Goal: Information Seeking & Learning: Learn about a topic

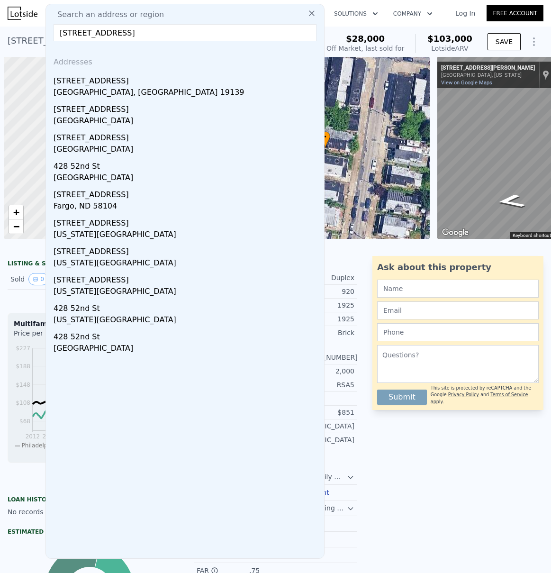
scroll to position [0, 103]
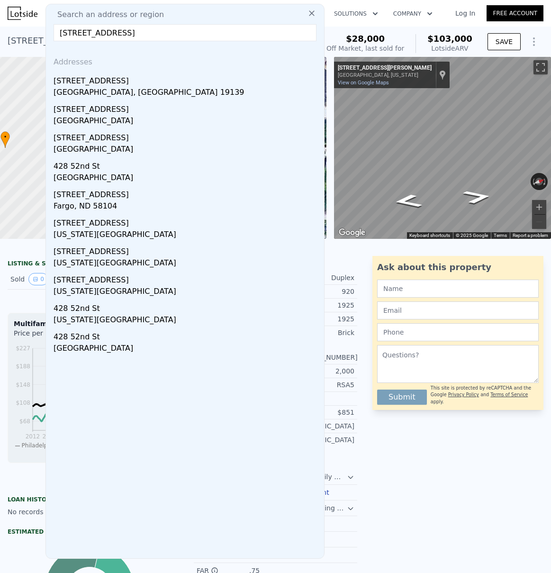
click at [90, 32] on input "[STREET_ADDRESS]" at bounding box center [185, 32] width 263 height 17
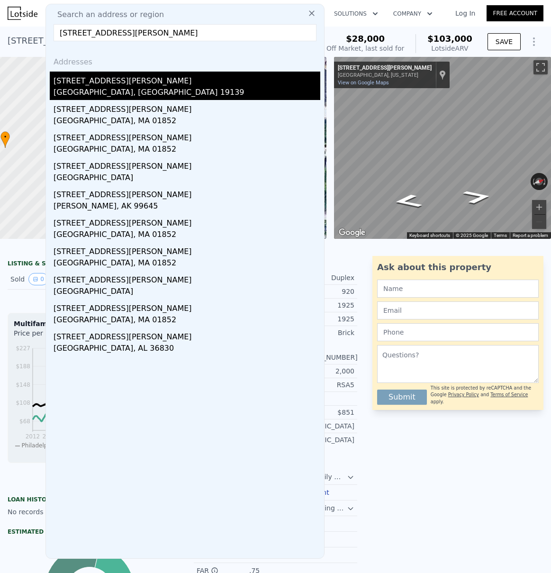
type input "[STREET_ADDRESS][PERSON_NAME]"
click at [99, 85] on div "[STREET_ADDRESS][PERSON_NAME]" at bounding box center [187, 79] width 267 height 15
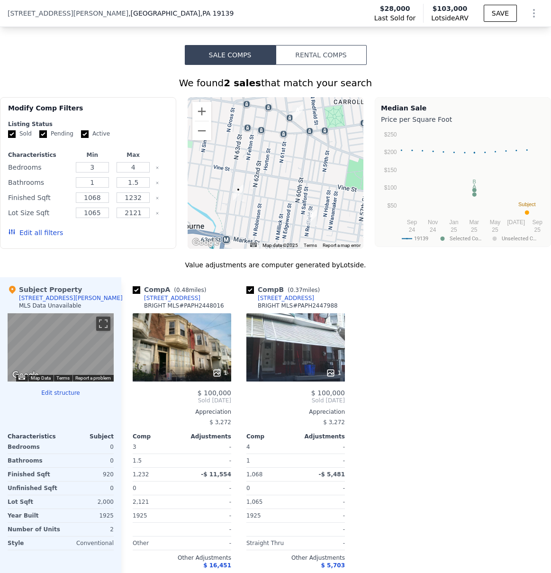
scroll to position [724, 0]
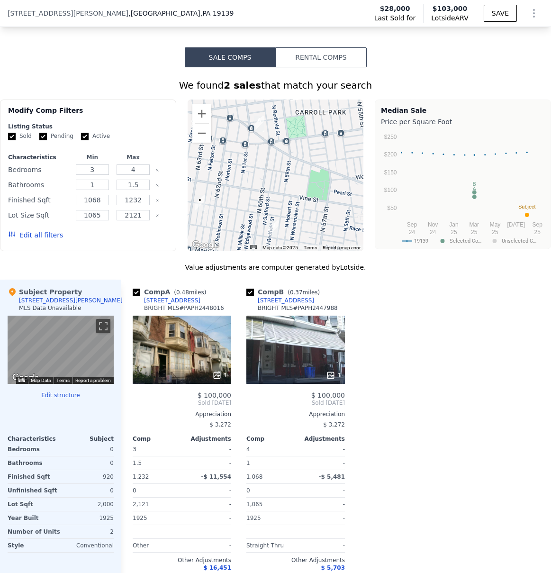
drag, startPoint x: 301, startPoint y: 184, endPoint x: 261, endPoint y: 192, distance: 40.6
click at [261, 192] on div at bounding box center [276, 176] width 176 height 152
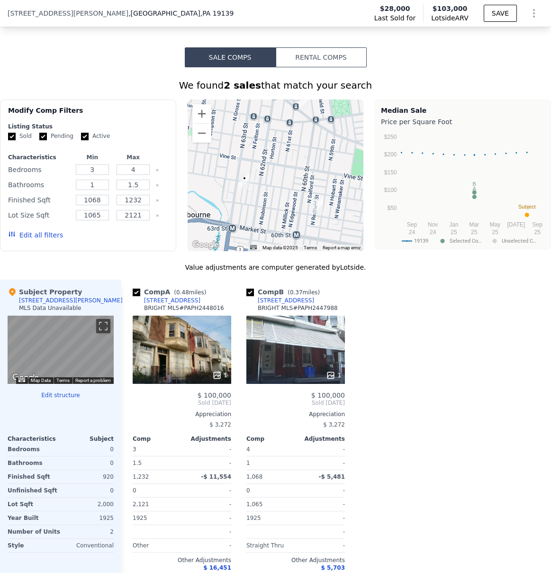
drag, startPoint x: 260, startPoint y: 195, endPoint x: 301, endPoint y: 176, distance: 45.2
click at [301, 176] on div at bounding box center [276, 176] width 176 height 152
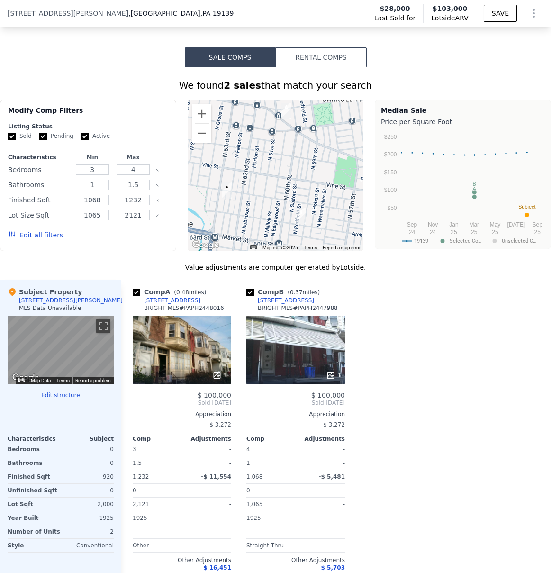
drag, startPoint x: 270, startPoint y: 203, endPoint x: 250, endPoint y: 202, distance: 19.4
click at [254, 211] on div at bounding box center [276, 176] width 176 height 152
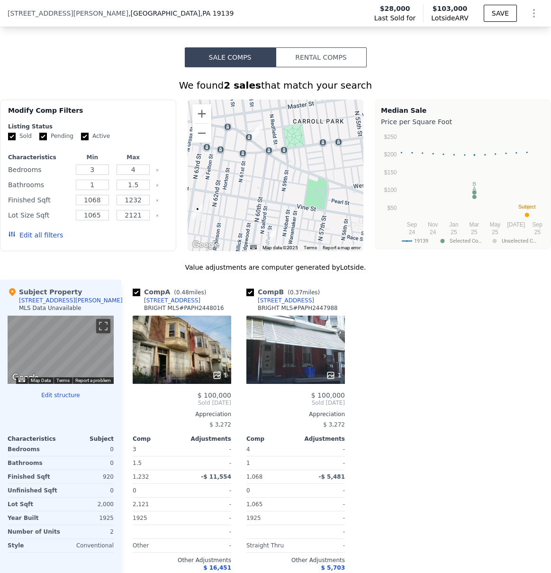
drag, startPoint x: 299, startPoint y: 176, endPoint x: 273, endPoint y: 200, distance: 35.3
click at [273, 200] on div at bounding box center [276, 176] width 176 height 152
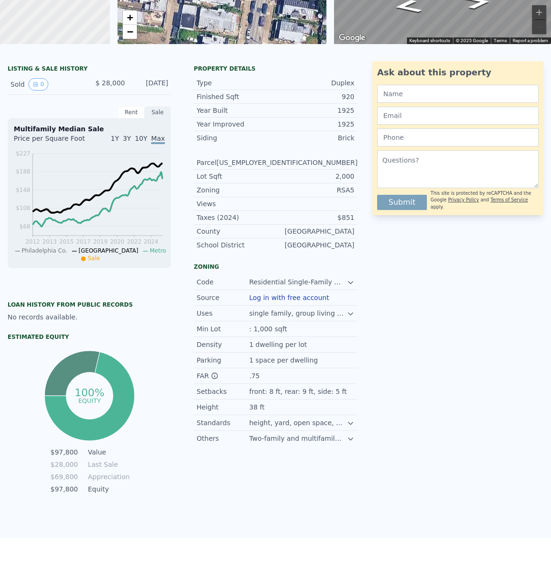
scroll to position [0, 0]
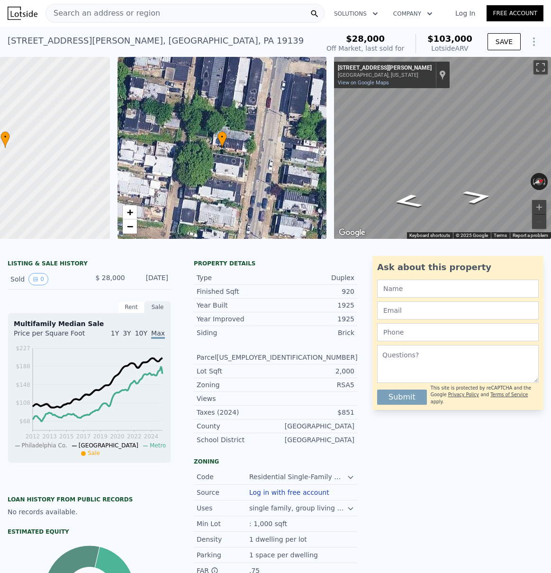
click at [72, 13] on span "Search an address or region" at bounding box center [103, 13] width 114 height 11
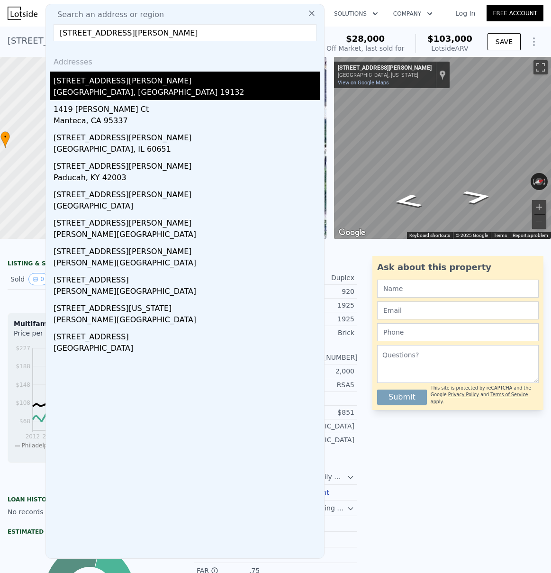
type input "[STREET_ADDRESS][PERSON_NAME]"
click at [118, 86] on div "[STREET_ADDRESS][PERSON_NAME]" at bounding box center [187, 79] width 267 height 15
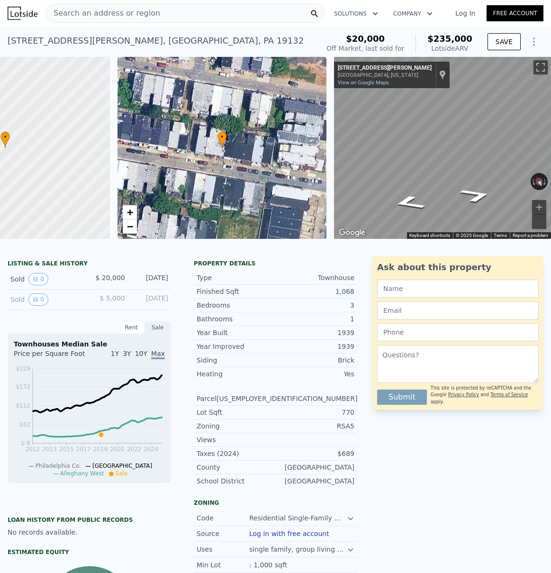
click at [90, 15] on span "Search an address or region" at bounding box center [103, 13] width 114 height 11
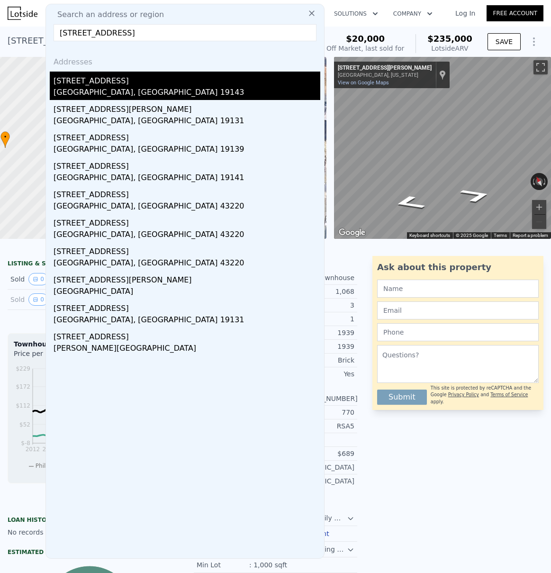
type input "[STREET_ADDRESS]"
click at [94, 87] on div "[GEOGRAPHIC_DATA], [GEOGRAPHIC_DATA] 19143" at bounding box center [187, 93] width 267 height 13
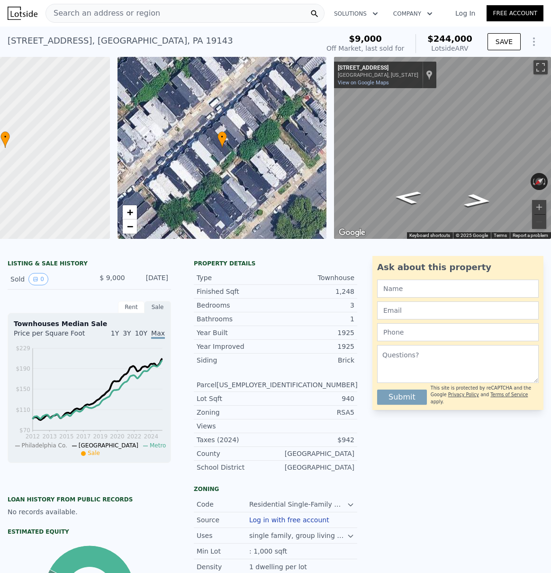
click at [82, 13] on span "Search an address or region" at bounding box center [103, 13] width 114 height 11
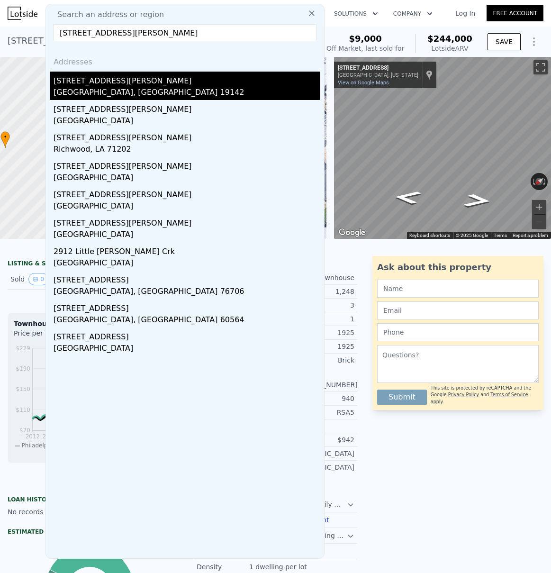
type input "[STREET_ADDRESS][PERSON_NAME]"
click at [113, 87] on div "[GEOGRAPHIC_DATA], [GEOGRAPHIC_DATA] 19142" at bounding box center [187, 93] width 267 height 13
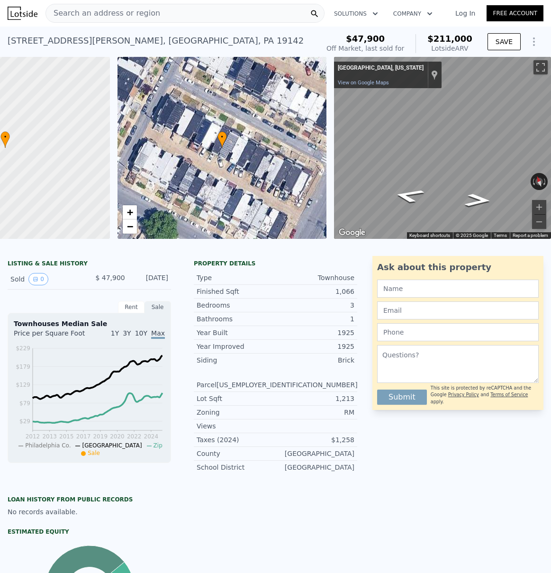
click at [99, 14] on span "Search an address or region" at bounding box center [103, 13] width 114 height 11
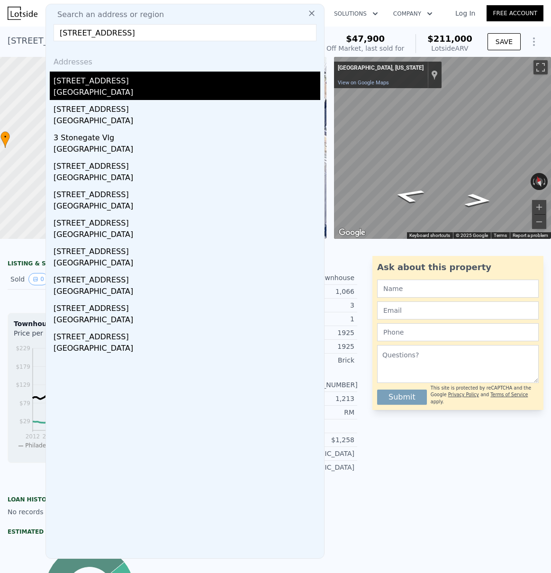
type input "[STREET_ADDRESS]"
click at [86, 82] on div "[STREET_ADDRESS]" at bounding box center [187, 79] width 267 height 15
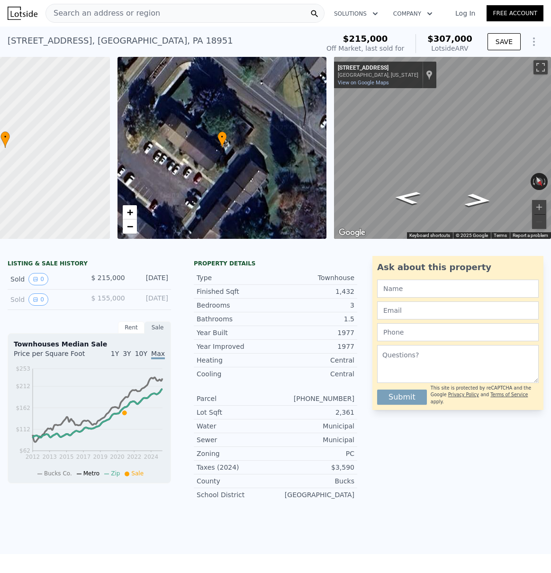
click at [121, 12] on span "Search an address or region" at bounding box center [103, 13] width 114 height 11
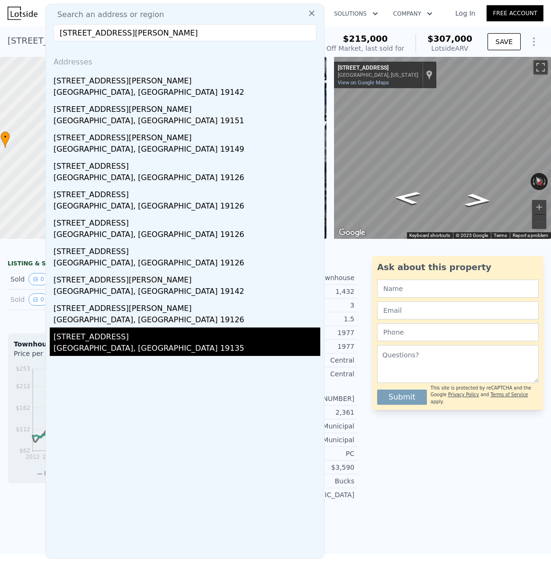
type input "[STREET_ADDRESS][PERSON_NAME]"
click at [96, 342] on div "[STREET_ADDRESS]" at bounding box center [187, 335] width 267 height 15
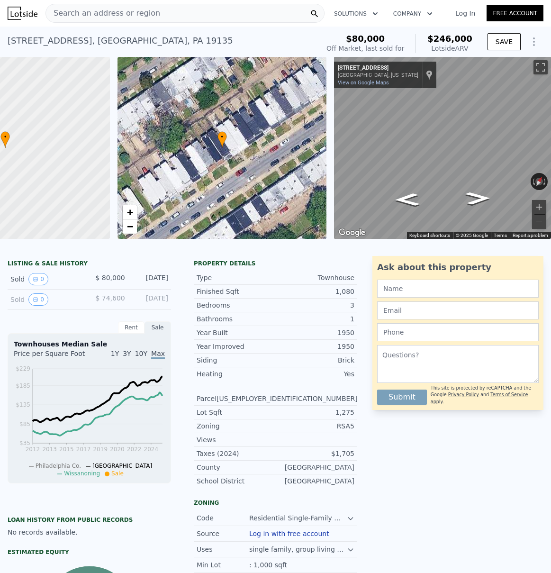
click at [88, 13] on span "Search an address or region" at bounding box center [103, 13] width 114 height 11
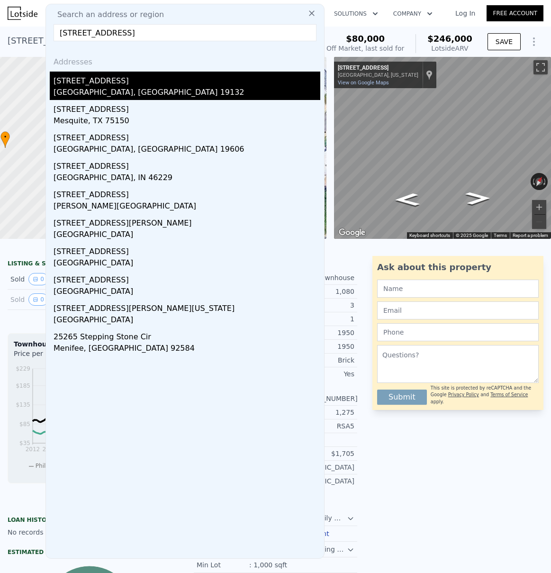
type input "[STREET_ADDRESS]"
click at [117, 85] on div "[STREET_ADDRESS]" at bounding box center [187, 79] width 267 height 15
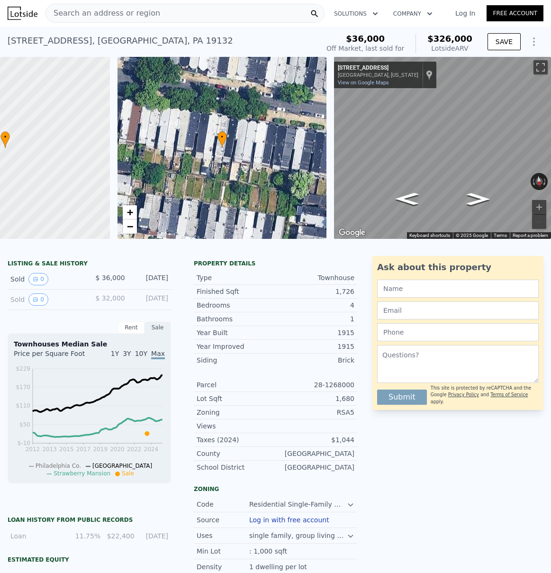
click at [91, 12] on span "Search an address or region" at bounding box center [103, 13] width 114 height 11
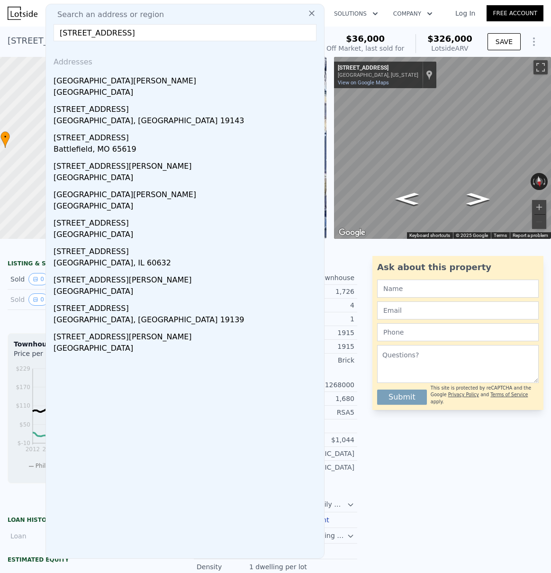
click at [105, 32] on input "[STREET_ADDRESS]" at bounding box center [185, 32] width 263 height 17
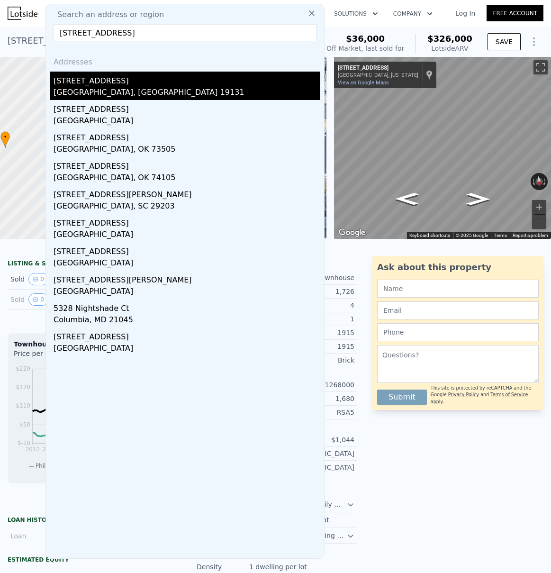
type input "[STREET_ADDRESS]"
click at [111, 86] on div "[STREET_ADDRESS]" at bounding box center [187, 79] width 267 height 15
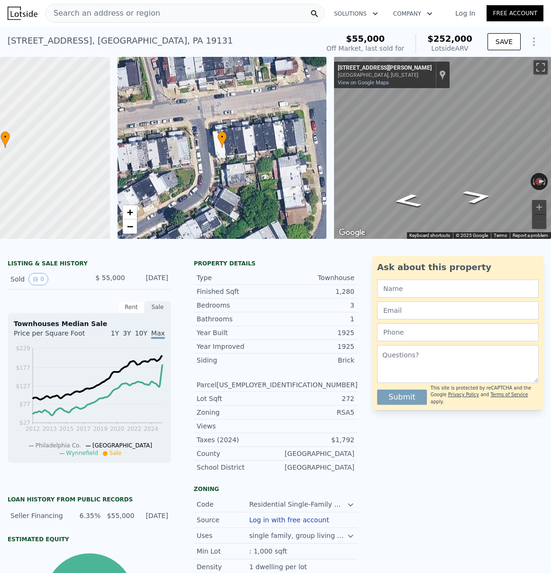
click at [64, 9] on span "Search an address or region" at bounding box center [103, 13] width 114 height 11
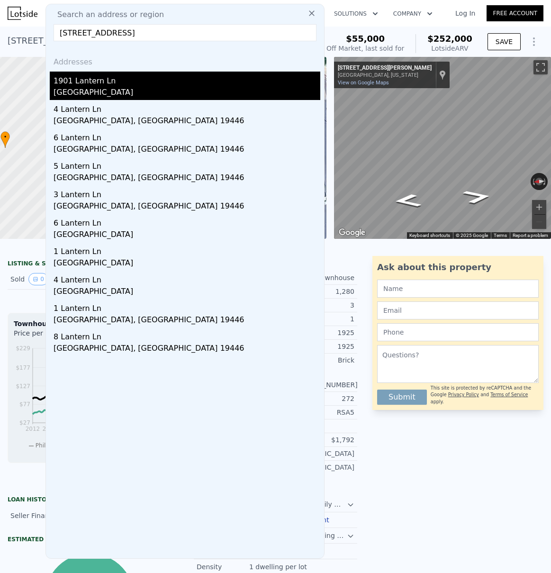
type input "[STREET_ADDRESS]"
click at [101, 88] on div "[GEOGRAPHIC_DATA]" at bounding box center [187, 93] width 267 height 13
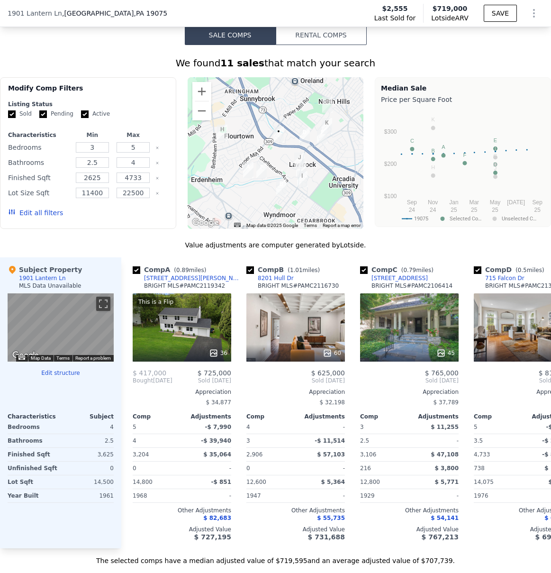
scroll to position [606, 0]
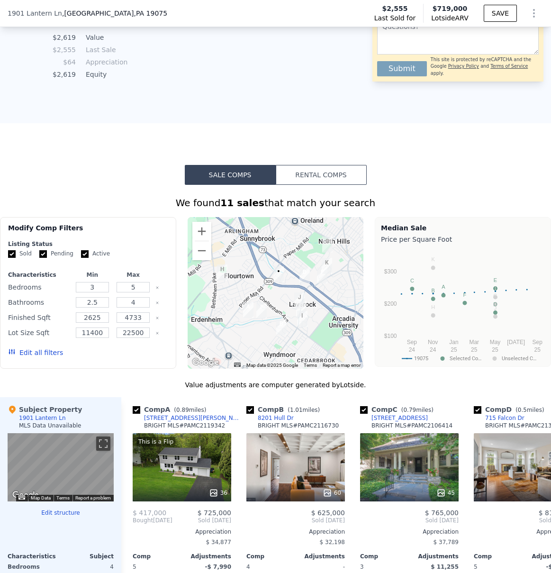
click at [279, 304] on div at bounding box center [276, 293] width 176 height 152
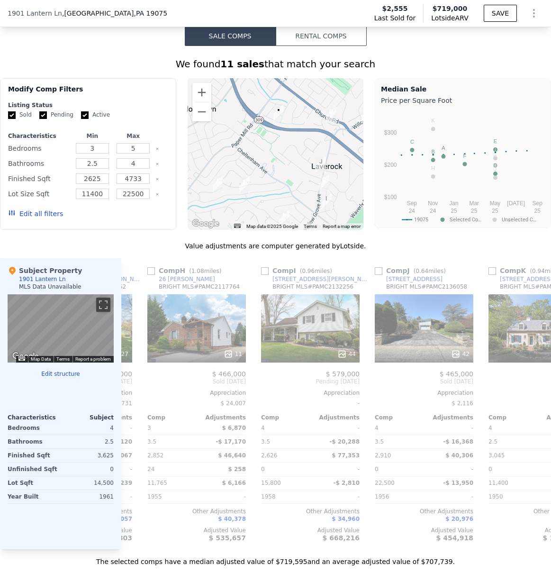
scroll to position [0, 827]
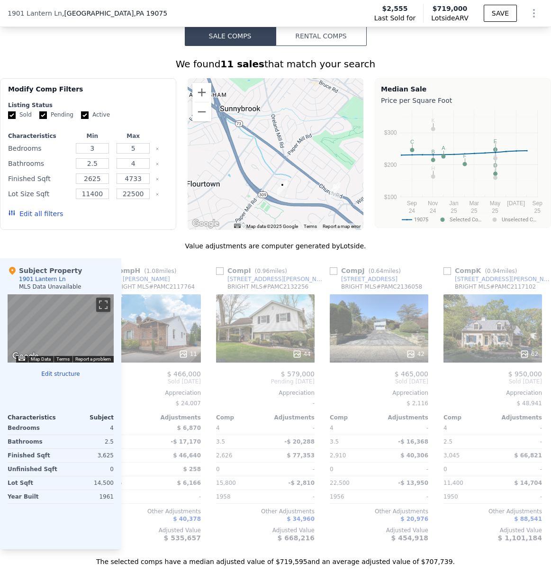
drag, startPoint x: 290, startPoint y: 157, endPoint x: 288, endPoint y: 232, distance: 74.4
click at [292, 233] on div "We found 11 sales that match your search Filters Map Prices Modify Comp Filters…" at bounding box center [275, 311] width 551 height 509
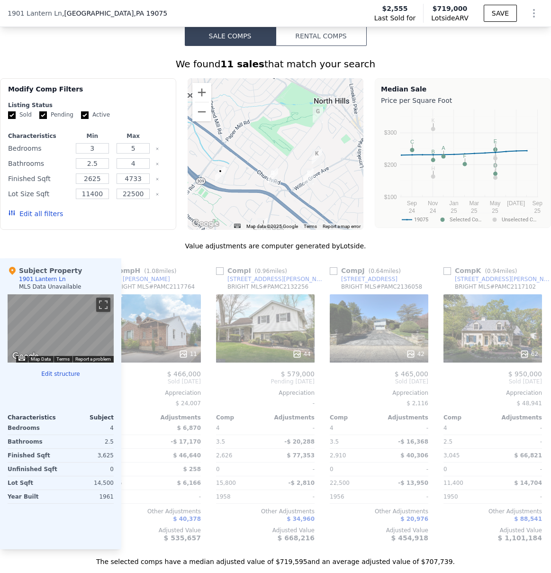
drag, startPoint x: 250, startPoint y: 193, endPoint x: 190, endPoint y: 180, distance: 61.3
click at [190, 180] on div at bounding box center [276, 154] width 176 height 152
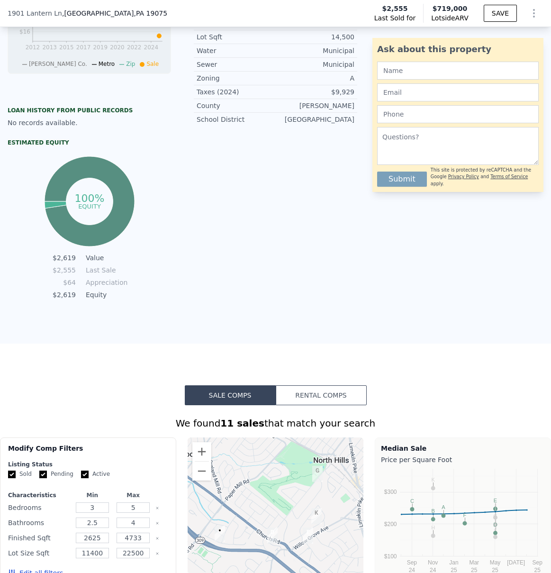
scroll to position [0, 0]
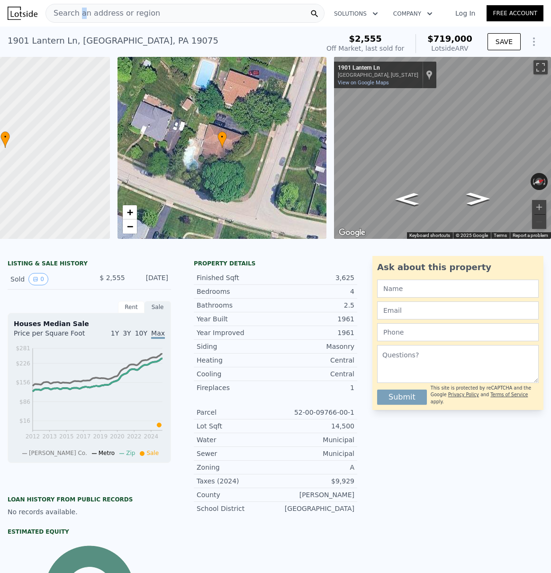
click at [81, 9] on span "Search an address or region" at bounding box center [103, 13] width 114 height 11
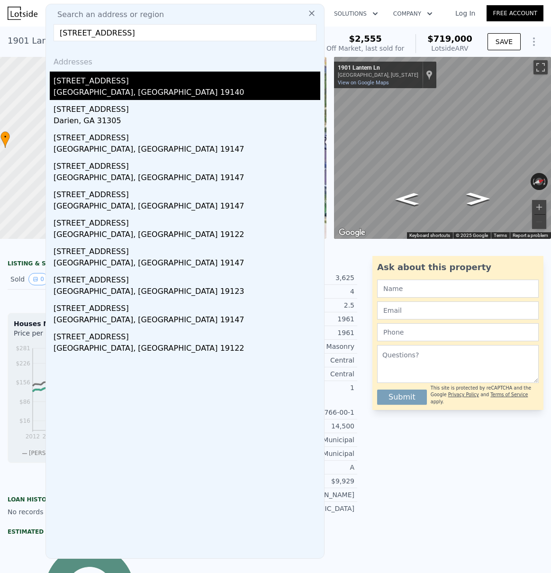
type input "[STREET_ADDRESS]"
click at [103, 88] on div "[GEOGRAPHIC_DATA], [GEOGRAPHIC_DATA] 19140" at bounding box center [187, 93] width 267 height 13
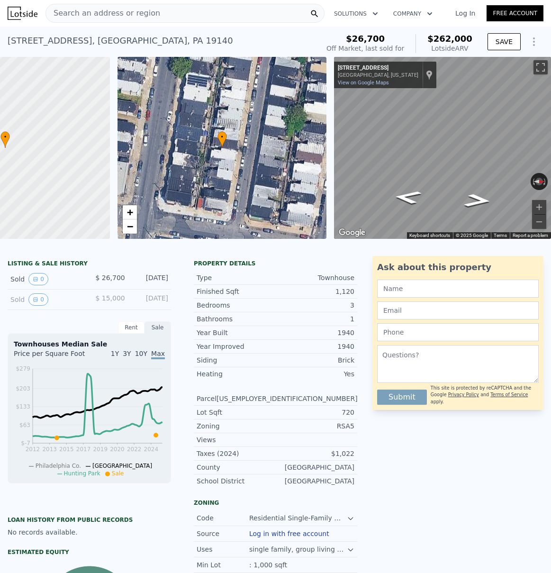
click at [94, 13] on span "Search an address or region" at bounding box center [103, 13] width 114 height 11
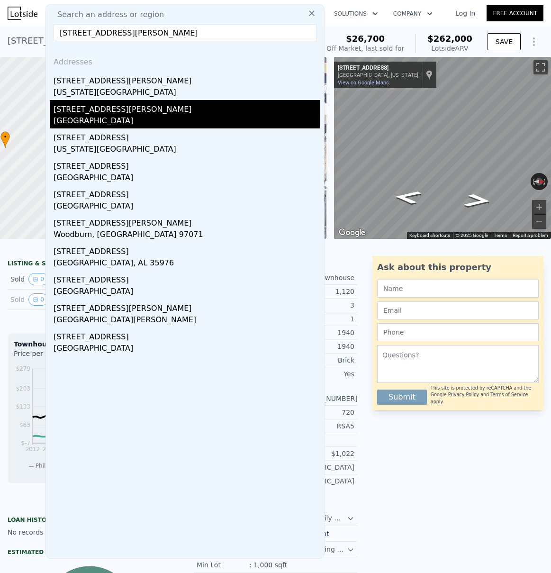
type input "[STREET_ADDRESS][PERSON_NAME]"
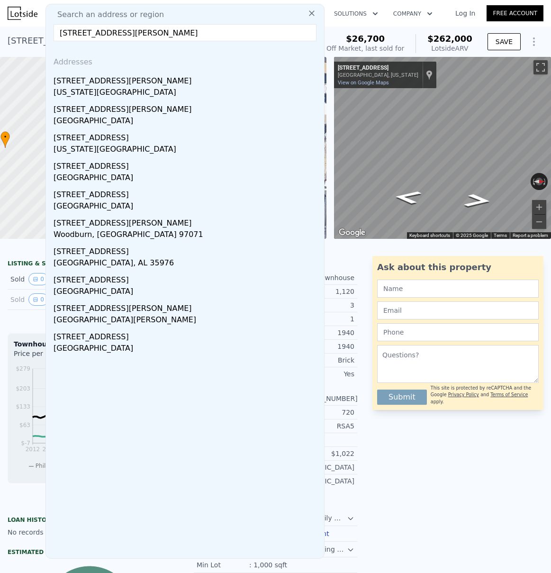
drag, startPoint x: 96, startPoint y: 111, endPoint x: 116, endPoint y: 113, distance: 20.0
click at [96, 111] on div "[STREET_ADDRESS][PERSON_NAME]" at bounding box center [187, 107] width 267 height 15
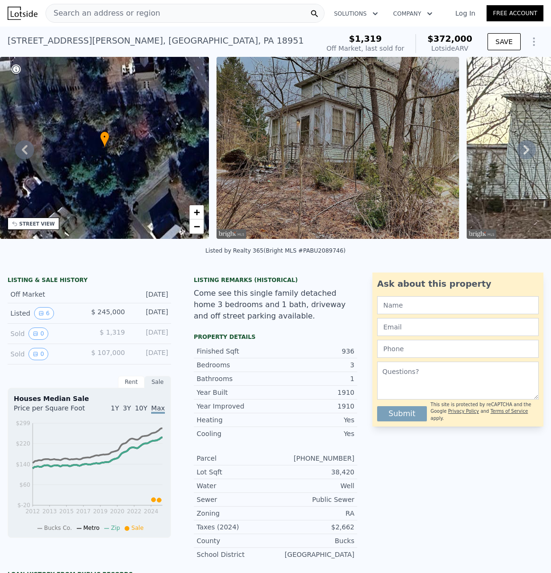
click at [76, 14] on span "Search an address or region" at bounding box center [103, 13] width 114 height 11
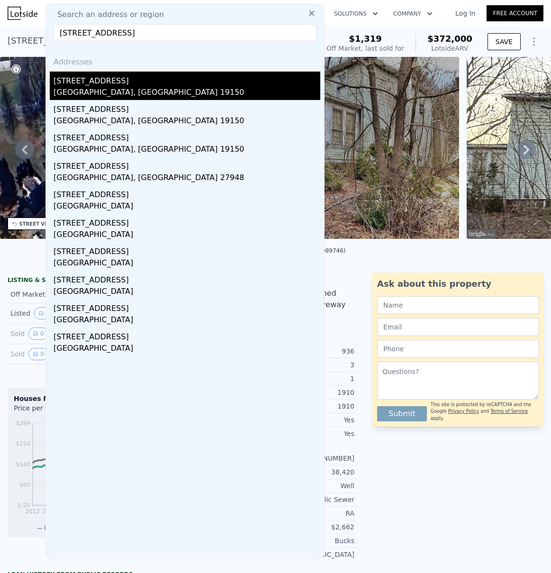
type input "[STREET_ADDRESS]"
click at [110, 83] on div "[STREET_ADDRESS]" at bounding box center [187, 79] width 267 height 15
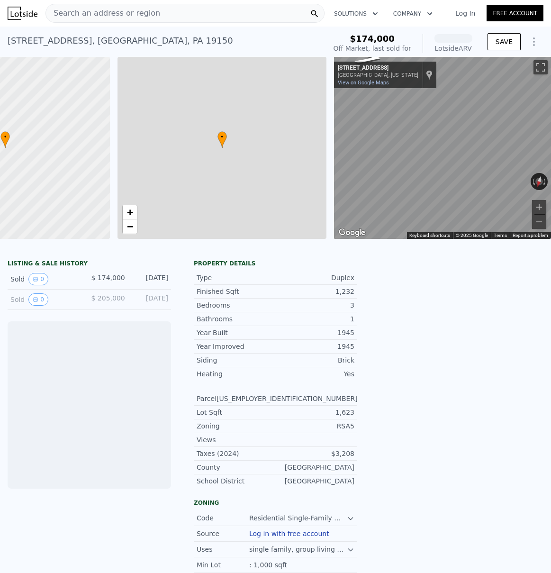
scroll to position [0, 103]
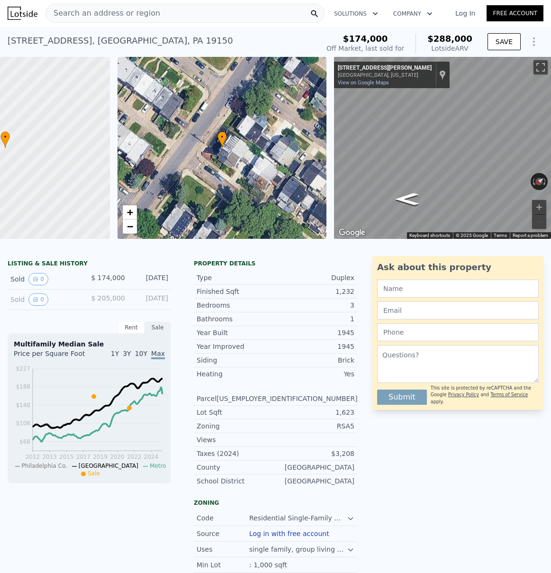
click at [79, 14] on span "Search an address or region" at bounding box center [103, 13] width 114 height 11
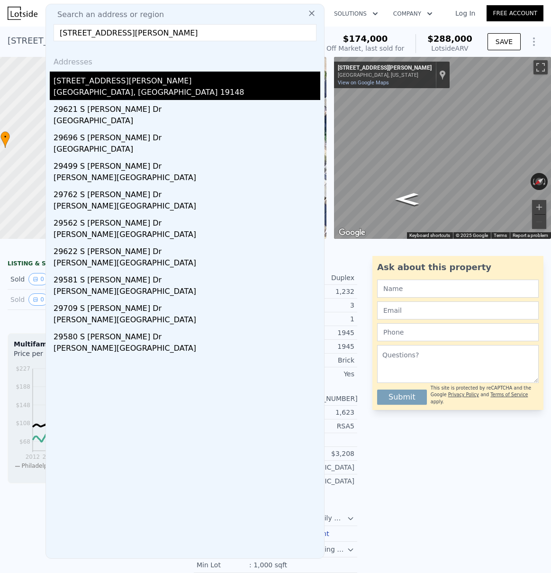
type input "[STREET_ADDRESS][PERSON_NAME]"
click at [90, 84] on div "[STREET_ADDRESS][PERSON_NAME]" at bounding box center [187, 79] width 267 height 15
